Goal: Task Accomplishment & Management: Use online tool/utility

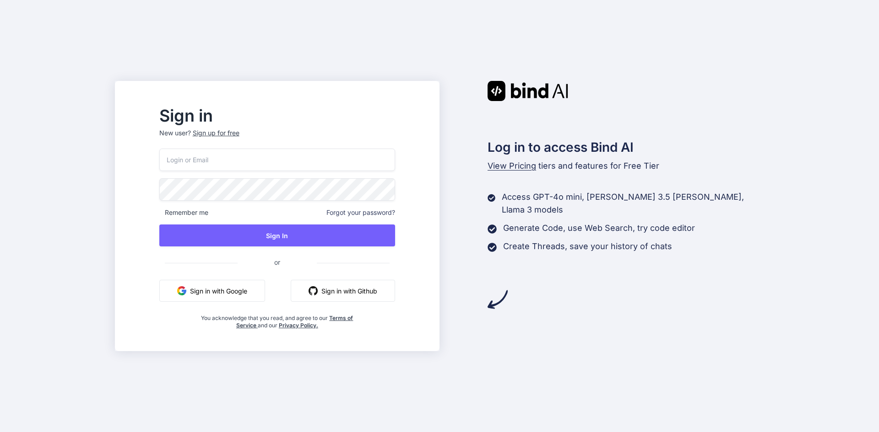
click at [239, 131] on div "Sign up for free" at bounding box center [216, 133] width 47 height 9
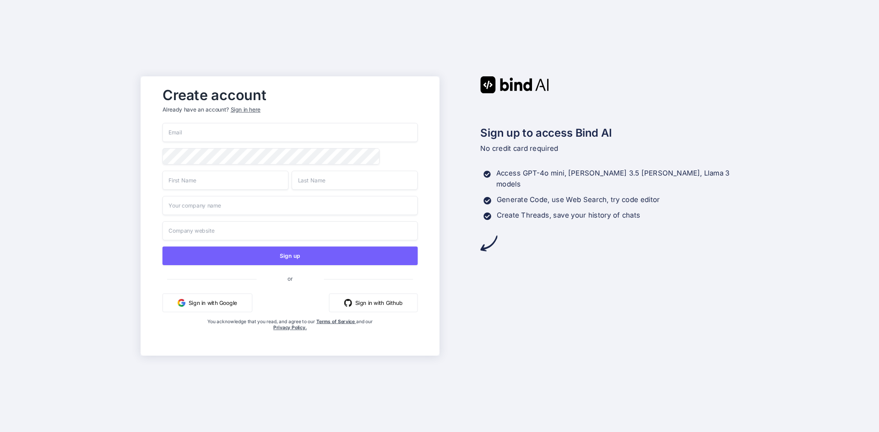
click at [277, 129] on input "email" at bounding box center [289, 132] width 255 height 19
paste input "[EMAIL_ADDRESS][DOMAIN_NAME]"
type input "[EMAIL_ADDRESS][DOMAIN_NAME]"
click at [211, 184] on input "text" at bounding box center [225, 180] width 126 height 19
type input "daas"
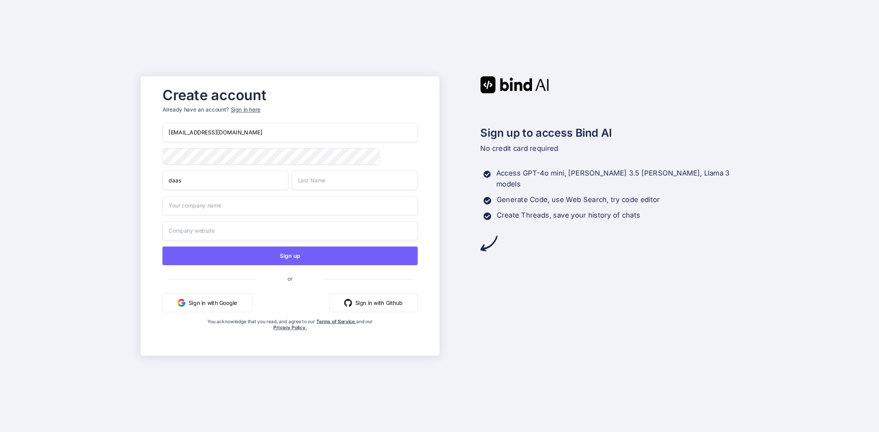
click at [324, 180] on input "text" at bounding box center [354, 180] width 126 height 19
type input "sadasd"
click at [250, 202] on input "text" at bounding box center [289, 205] width 255 height 19
type input "asdasd"
click at [215, 231] on input "text" at bounding box center [289, 230] width 255 height 19
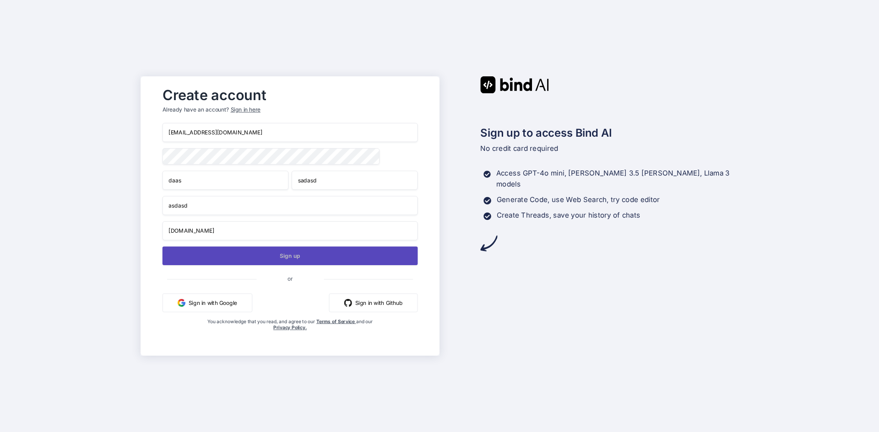
type input "[DOMAIN_NAME]"
click at [241, 264] on button "Sign up" at bounding box center [289, 256] width 255 height 19
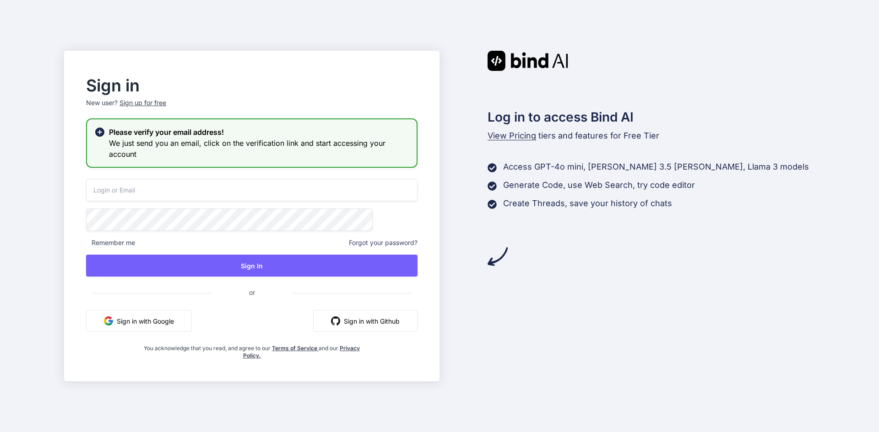
click at [243, 191] on input "email" at bounding box center [251, 190] width 331 height 22
paste input "[EMAIL_ADDRESS][DOMAIN_NAME]"
type input "[EMAIL_ADDRESS][DOMAIN_NAME]"
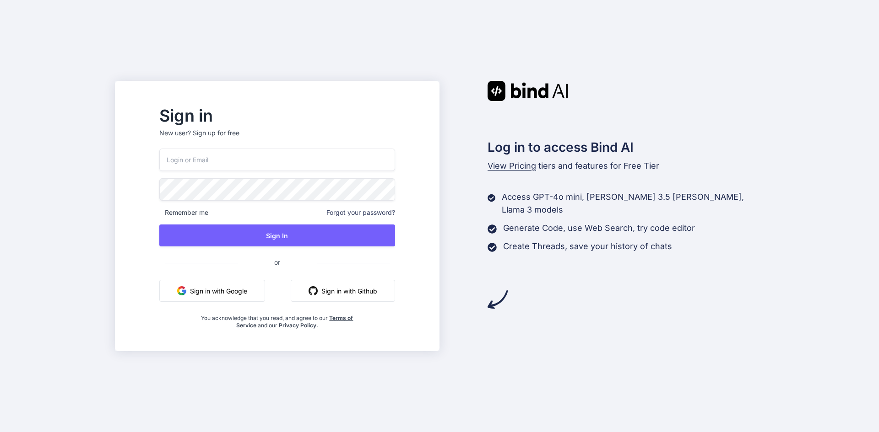
click at [210, 157] on input "email" at bounding box center [277, 160] width 236 height 22
paste input "https://app.getbind.co/auth-link?mode=verifyEmail&oobCode=5pXX3b8QeXFYs0g1z5kzC…"
type input "https://app.getbind.co/auth-link?mode=verifyEmail&oobCode=5pXX3b8QeXFYs0g1z5kzC…"
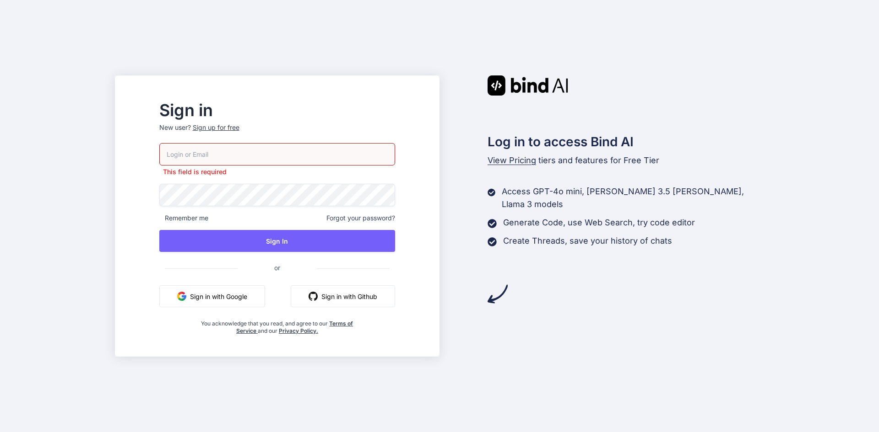
paste input "[EMAIL_ADDRESS][DOMAIN_NAME]"
type input "[EMAIL_ADDRESS][DOMAIN_NAME]"
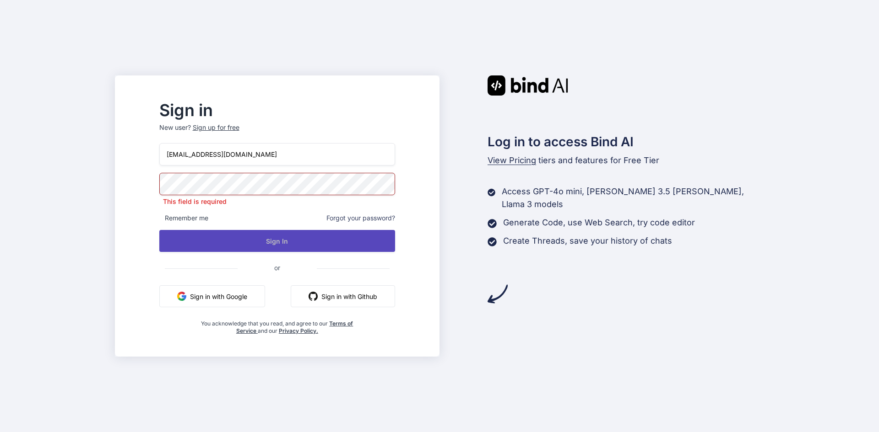
click at [273, 241] on button "Sign In" at bounding box center [277, 241] width 236 height 22
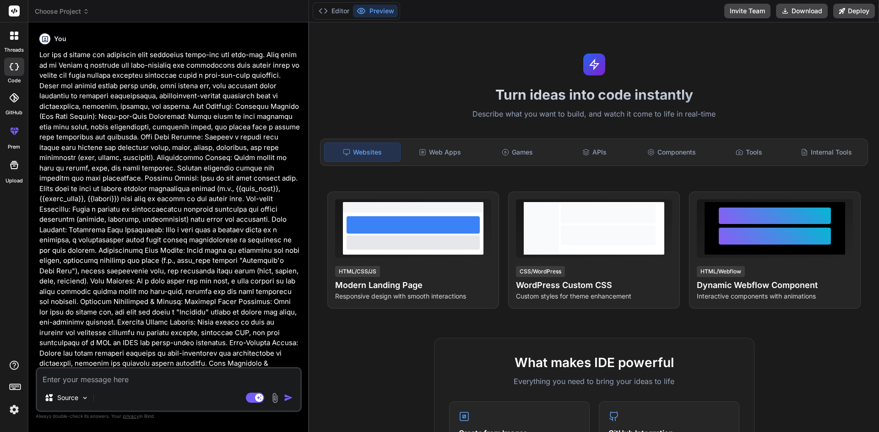
click at [86, 11] on icon at bounding box center [86, 11] width 6 height 6
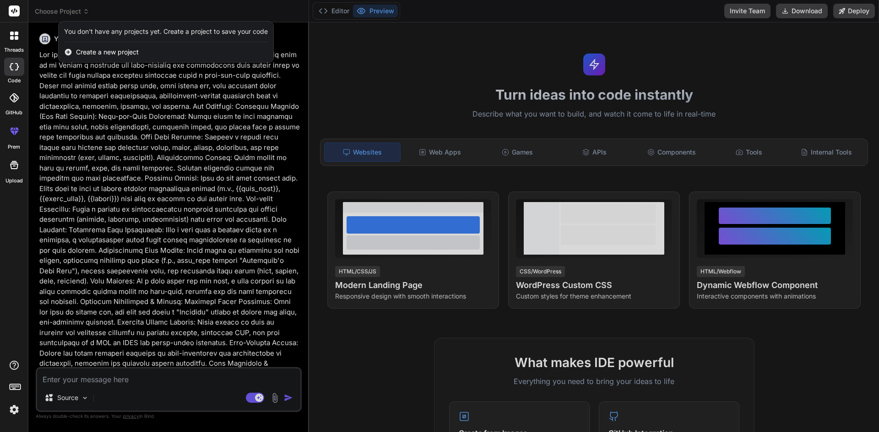
click at [89, 47] on div "Create a new project" at bounding box center [166, 52] width 215 height 20
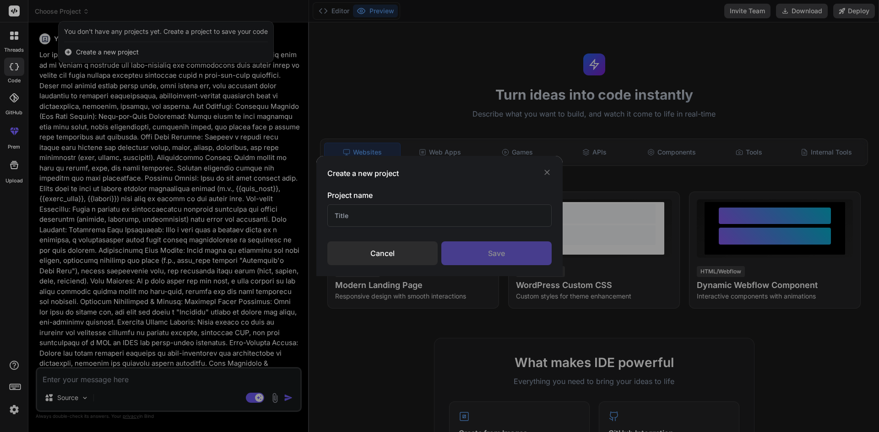
click at [541, 173] on div "Create a new project" at bounding box center [439, 173] width 224 height 11
click at [547, 169] on icon at bounding box center [546, 172] width 9 height 9
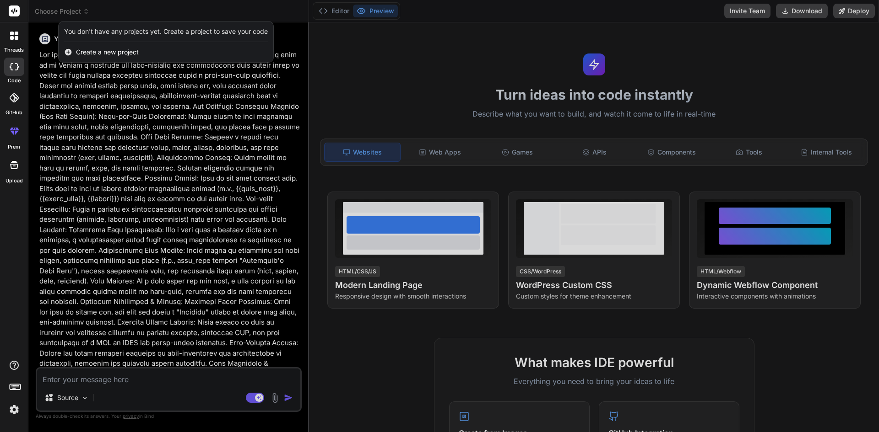
click at [13, 407] on img at bounding box center [14, 410] width 16 height 16
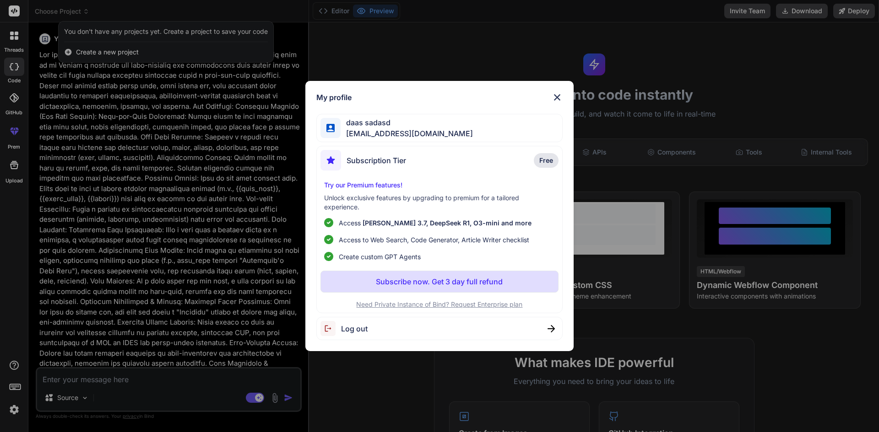
click at [529, 329] on div "Log out" at bounding box center [439, 328] width 247 height 23
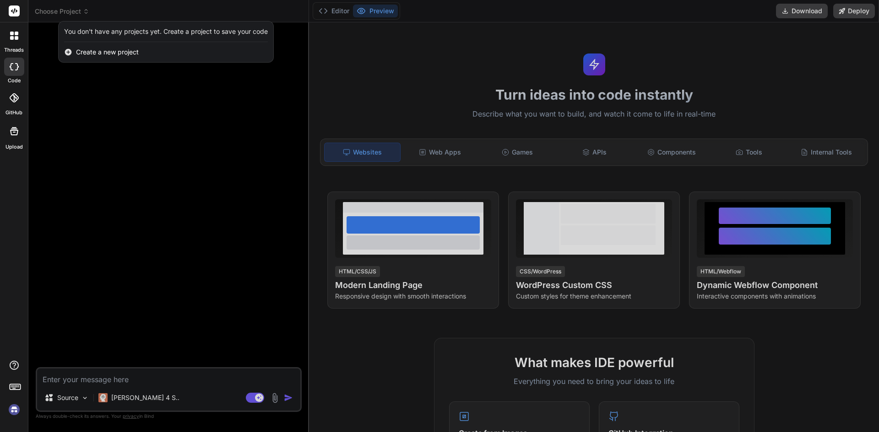
click at [12, 409] on img at bounding box center [14, 410] width 16 height 16
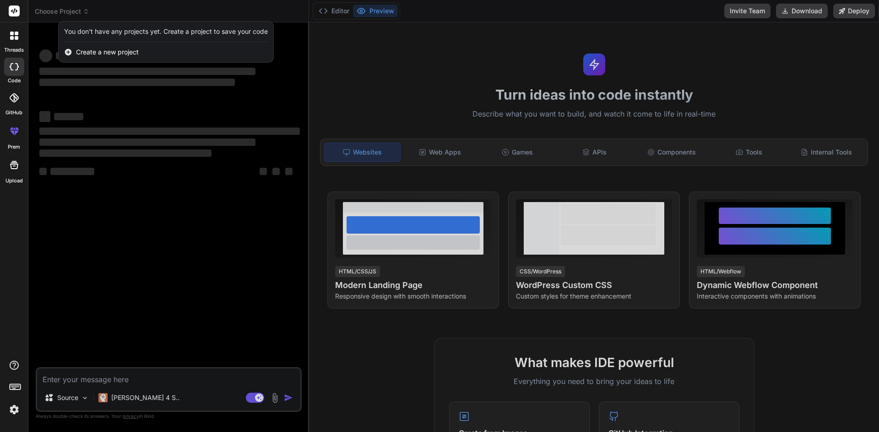
type textarea "x"
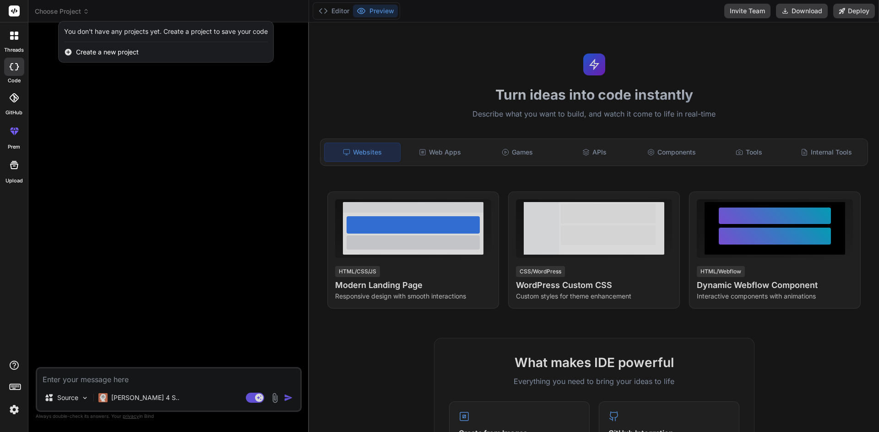
click at [750, 148] on div at bounding box center [439, 216] width 879 height 432
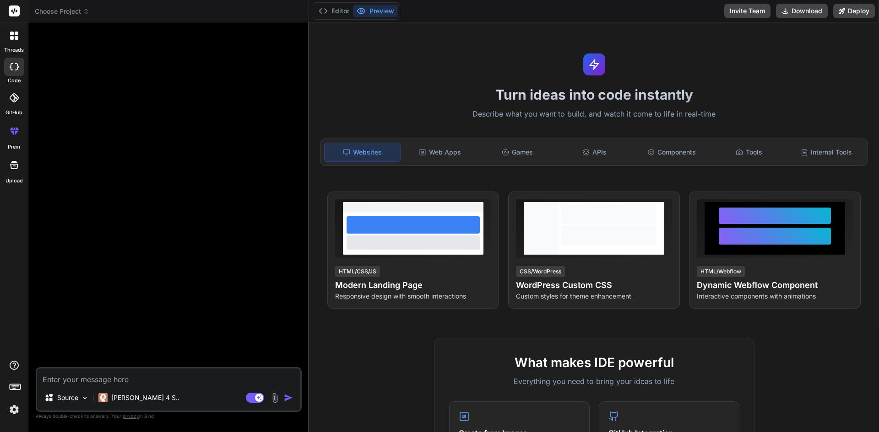
click at [750, 148] on div "Tools" at bounding box center [749, 152] width 76 height 19
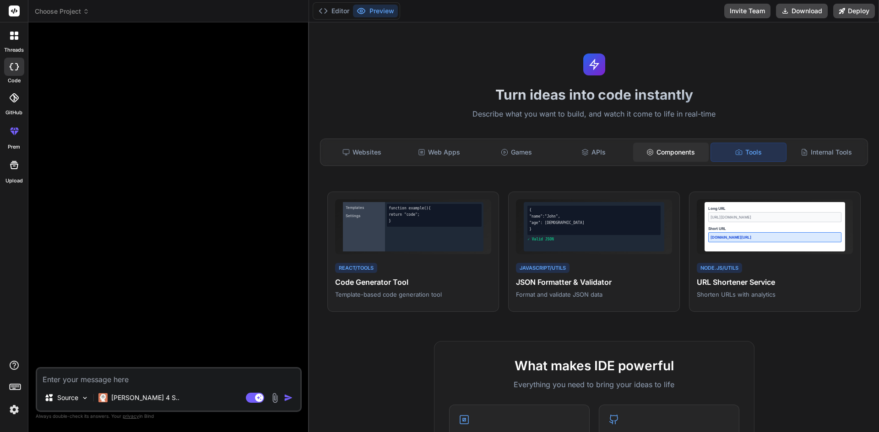
click at [687, 156] on div "Components" at bounding box center [671, 152] width 76 height 19
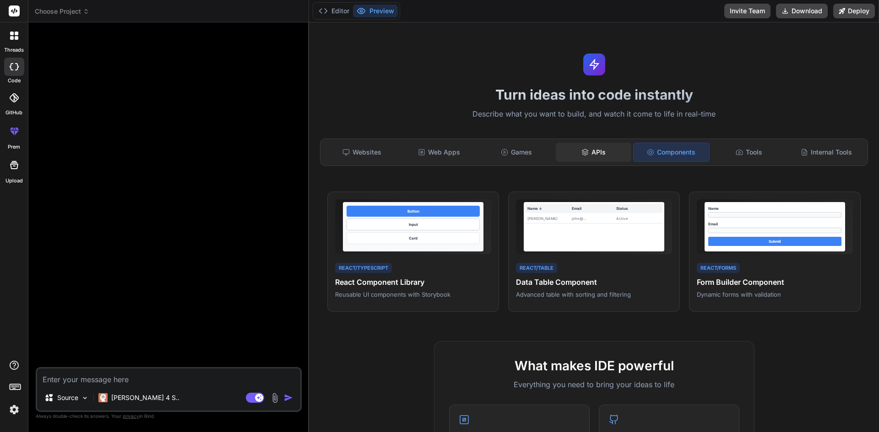
click at [625, 155] on div "APIs" at bounding box center [594, 152] width 76 height 19
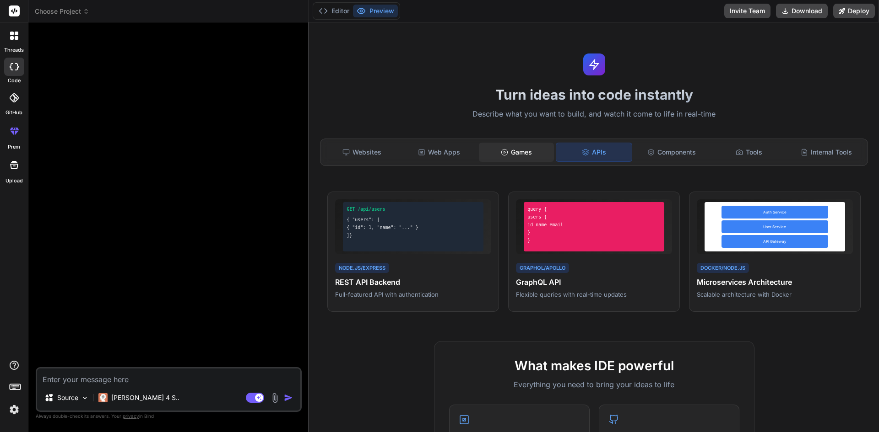
click at [523, 154] on div "Games" at bounding box center [517, 152] width 76 height 19
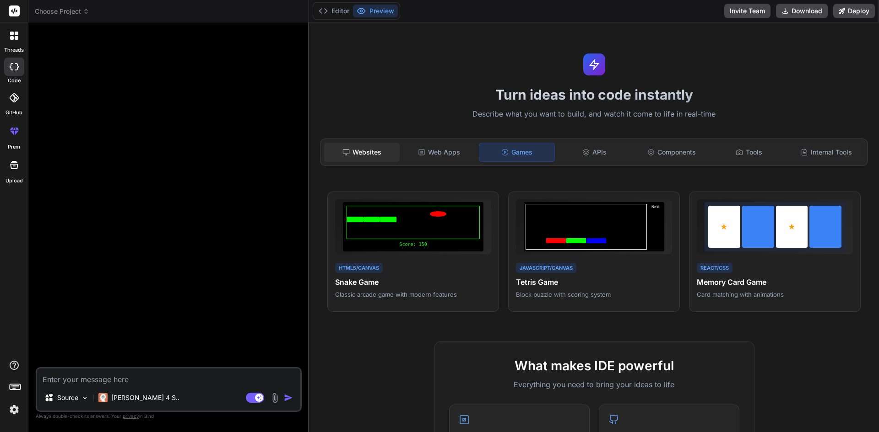
click at [398, 154] on div "Websites" at bounding box center [362, 152] width 76 height 19
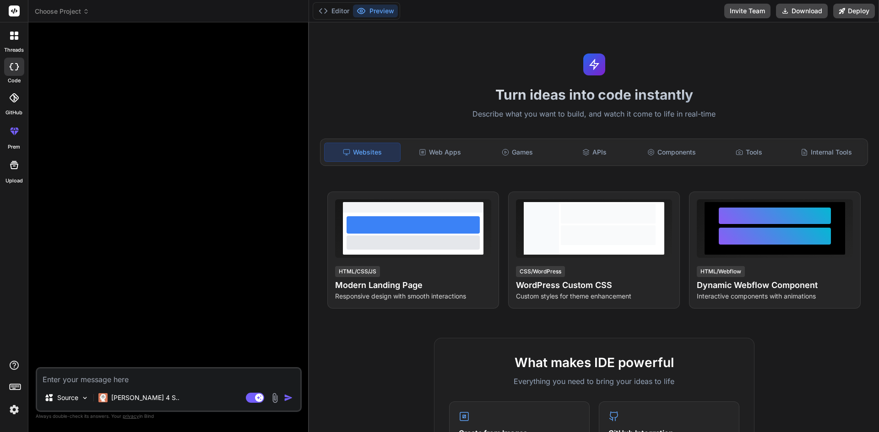
click at [357, 156] on div "Websites" at bounding box center [362, 152] width 76 height 19
click at [409, 148] on div "Web Apps" at bounding box center [440, 152] width 76 height 19
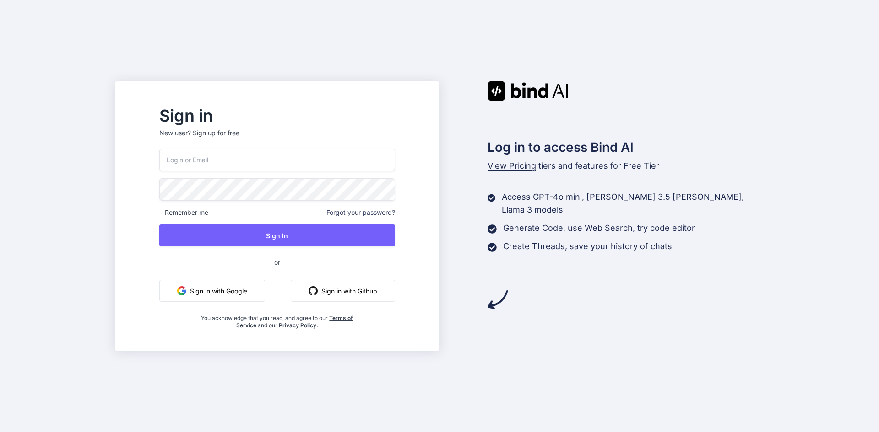
click at [255, 165] on input "email" at bounding box center [277, 160] width 236 height 22
click at [247, 161] on input "email" at bounding box center [277, 160] width 236 height 22
paste input "[EMAIL_ADDRESS][DOMAIN_NAME]"
type input "[EMAIL_ADDRESS][DOMAIN_NAME]"
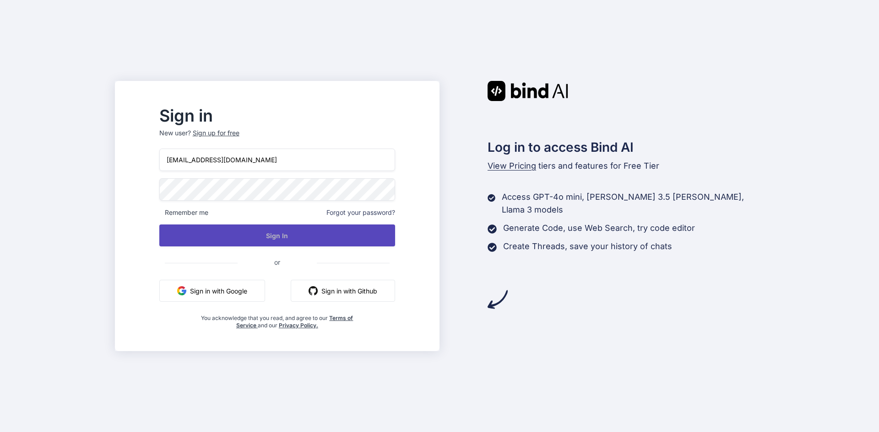
click at [261, 228] on button "Sign In" at bounding box center [277, 236] width 236 height 22
